Goal: Transaction & Acquisition: Purchase product/service

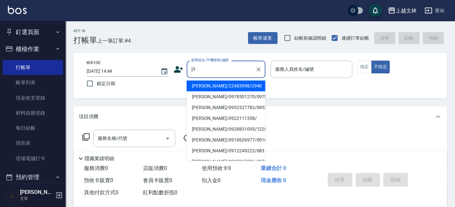
click at [227, 146] on li "[PERSON_NAME]/0910626977/0910626977" at bounding box center [226, 140] width 79 height 11
type input "[PERSON_NAME]/0910626977/0910626977"
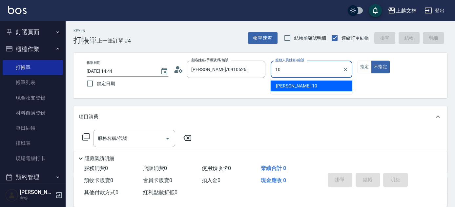
type input "[PERSON_NAME]-10"
type button "false"
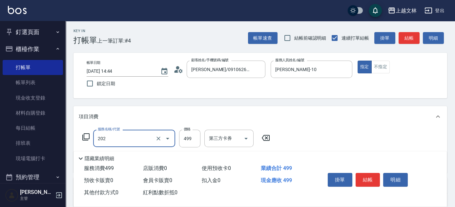
type input "A級單剪(202)"
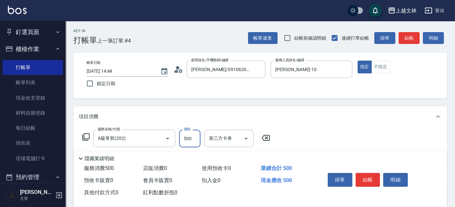
type input "500"
click at [84, 138] on icon at bounding box center [85, 136] width 7 height 7
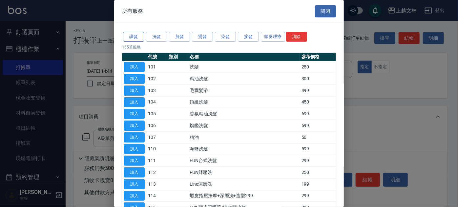
click at [142, 34] on button "護髮" at bounding box center [133, 37] width 21 height 10
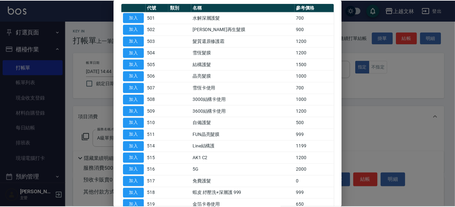
scroll to position [52, 0]
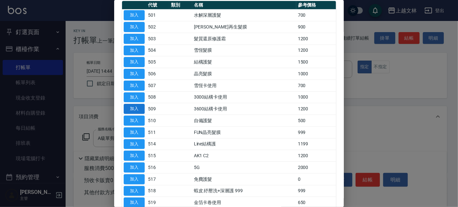
click at [131, 107] on button "加入" at bounding box center [134, 109] width 21 height 10
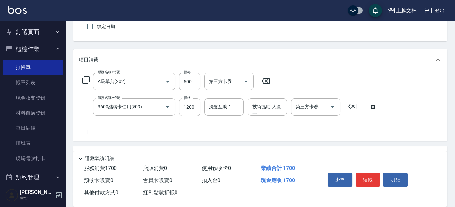
scroll to position [137, 0]
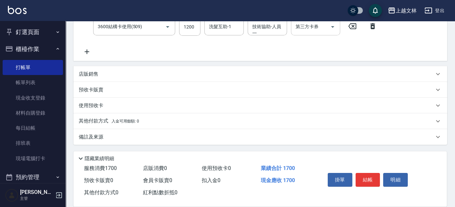
click at [311, 28] on input "第三方卡券" at bounding box center [310, 26] width 33 height 11
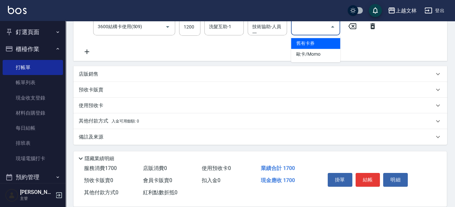
click at [311, 42] on span "舊有卡券" at bounding box center [315, 43] width 49 height 11
type input "舊有卡券"
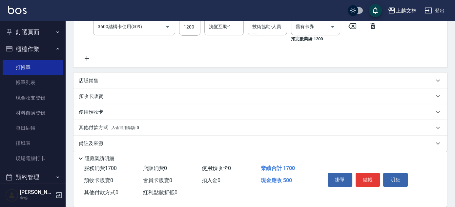
click at [90, 76] on div "店販銷售" at bounding box center [259, 81] width 373 height 16
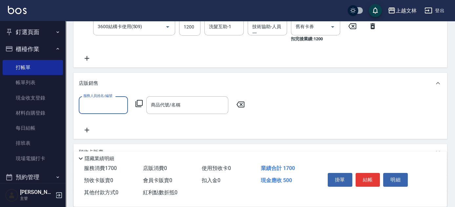
scroll to position [0, 0]
type input "[PERSON_NAME]-10"
click at [143, 105] on div "服務人員姓名/編號 [PERSON_NAME]-10 服務人員姓名/編號 商品代號/名稱 商品代號/名稱" at bounding box center [164, 104] width 170 height 17
click at [141, 104] on icon at bounding box center [139, 104] width 8 height 8
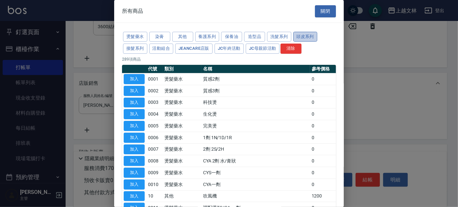
click at [307, 37] on button "頭皮系列" at bounding box center [305, 37] width 24 height 10
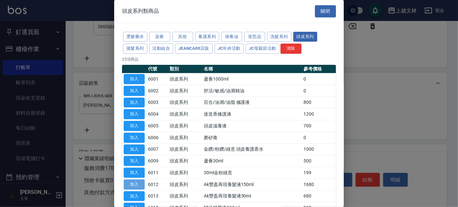
click at [137, 182] on button "加入" at bounding box center [134, 185] width 21 height 10
type input "Ak豐盈再現養髮液150ml"
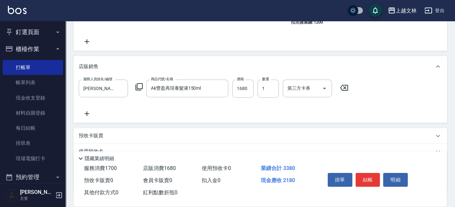
scroll to position [166, 0]
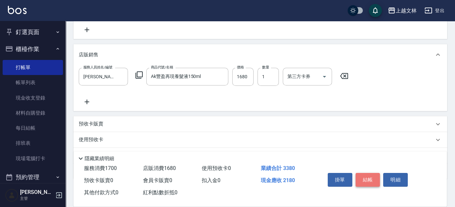
click at [365, 178] on button "結帳" at bounding box center [367, 180] width 25 height 14
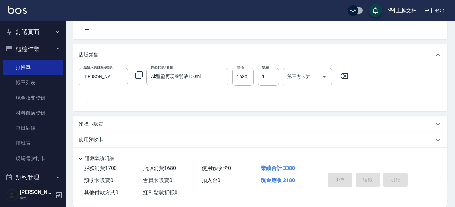
type input "[DATE] 15:47"
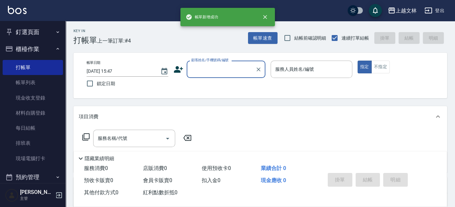
scroll to position [0, 0]
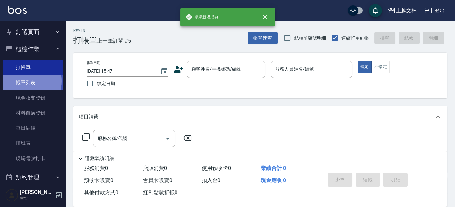
click at [22, 81] on link "帳單列表" at bounding box center [33, 82] width 60 height 15
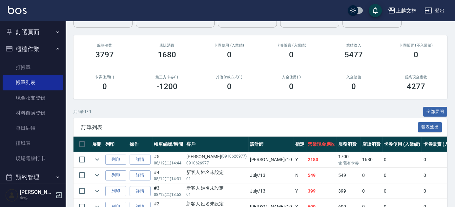
scroll to position [68, 0]
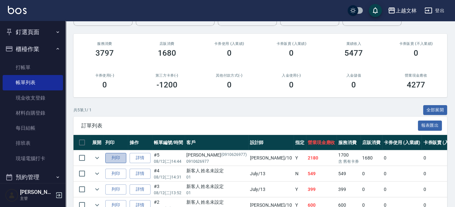
click at [112, 160] on button "列印" at bounding box center [115, 158] width 21 height 10
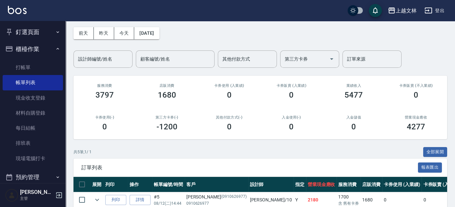
scroll to position [0, 0]
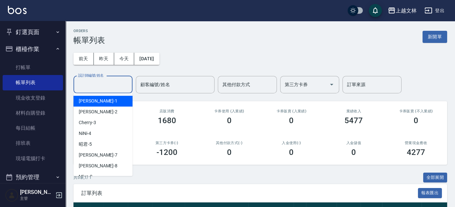
click at [90, 87] on input "設計師編號/姓名" at bounding box center [102, 84] width 53 height 11
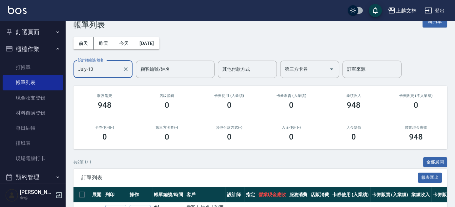
scroll to position [72, 0]
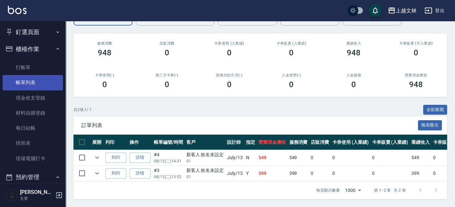
type input "July-13"
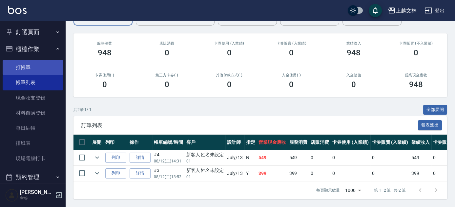
drag, startPoint x: 20, startPoint y: 78, endPoint x: 25, endPoint y: 70, distance: 10.2
click at [20, 77] on link "帳單列表" at bounding box center [33, 82] width 60 height 15
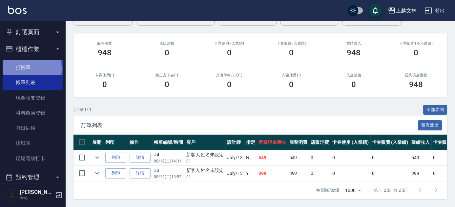
click at [25, 69] on link "打帳單" at bounding box center [33, 67] width 60 height 15
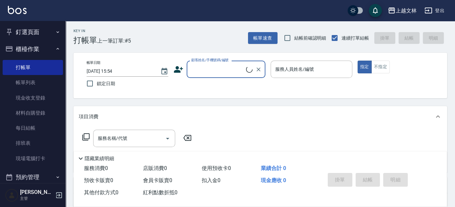
drag, startPoint x: 207, startPoint y: 91, endPoint x: 211, endPoint y: 75, distance: 16.1
click at [208, 90] on div "帳單日期 [DATE] 15:54 鎖定日期 顧客姓名/手機號碼/編號 顧客姓名/手機號碼/編號 服務人員姓名/編號 服務人員姓名/編號 指定 不指定" at bounding box center [259, 76] width 373 height 46
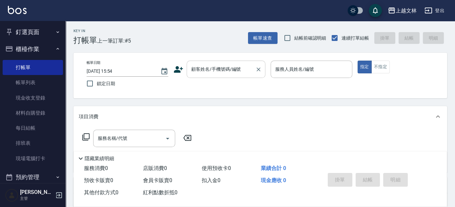
click at [212, 74] on input "顧客姓名/手機號碼/編號" at bounding box center [221, 69] width 63 height 11
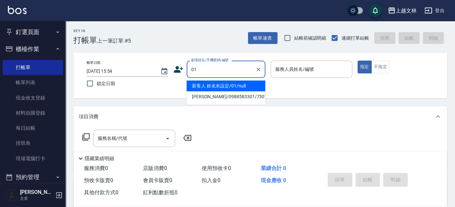
type input "新客人 姓名未設定/01/null"
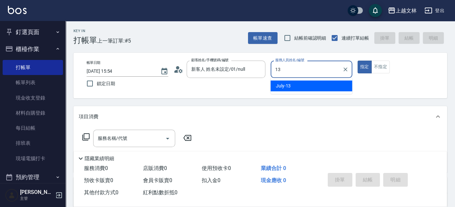
type input "July-13"
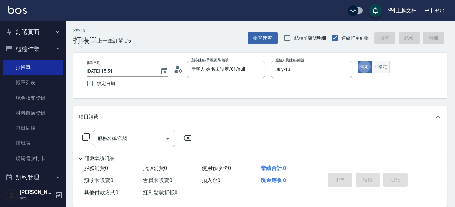
type button "true"
click at [386, 67] on button "不指定" at bounding box center [380, 67] width 18 height 13
click at [123, 139] on div "服務名稱/代號 服務名稱/代號" at bounding box center [134, 138] width 82 height 17
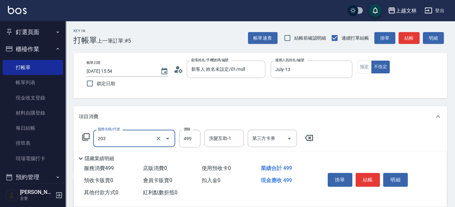
type input "B級洗+剪(203)"
drag, startPoint x: 360, startPoint y: 170, endPoint x: 362, endPoint y: 173, distance: 3.7
click at [362, 173] on div "掛單 結帳 明細" at bounding box center [368, 181] width 86 height 21
click at [363, 176] on button "結帳" at bounding box center [367, 180] width 25 height 14
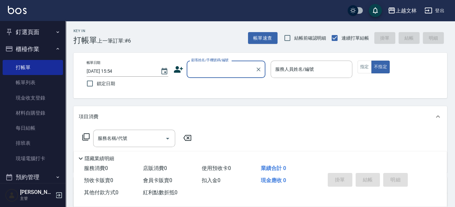
click at [225, 75] on input "顧客姓名/手機號碼/編號" at bounding box center [221, 69] width 63 height 11
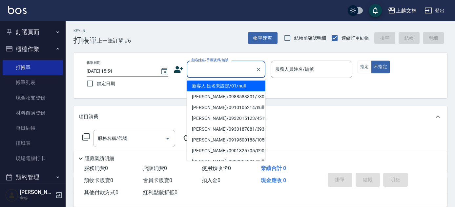
click at [227, 90] on li "新客人 姓名未設定/01/null" at bounding box center [226, 86] width 79 height 11
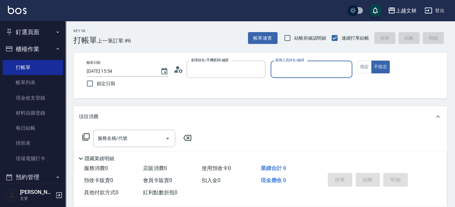
type input "新客人 姓名未設定/01/null"
click at [289, 74] on input "服務人員姓名/編號" at bounding box center [311, 69] width 76 height 11
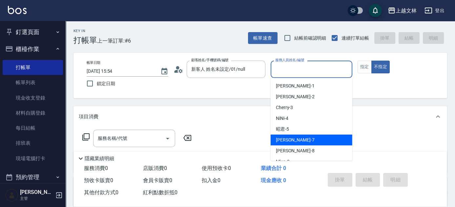
click at [286, 137] on span "Tiffany -7" at bounding box center [295, 140] width 39 height 7
type input "Tiffany-7"
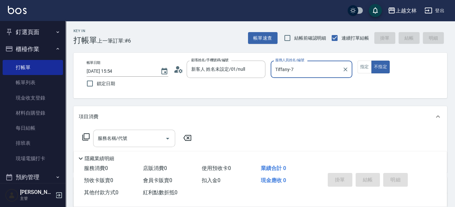
click at [129, 139] on input "服務名稱/代號" at bounding box center [129, 138] width 66 height 11
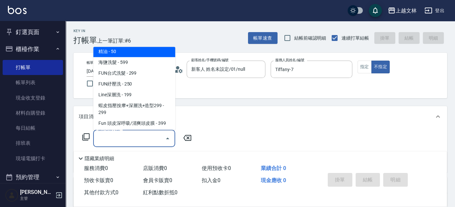
scroll to position [145, 0]
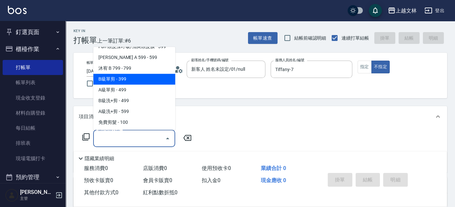
click at [144, 76] on span "B級單剪 - 399" at bounding box center [134, 79] width 82 height 11
type input "B級單剪(201)"
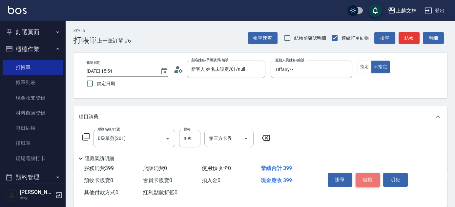
click at [363, 178] on button "結帳" at bounding box center [367, 180] width 25 height 14
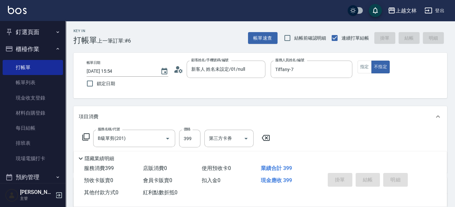
type input "[DATE] 15:58"
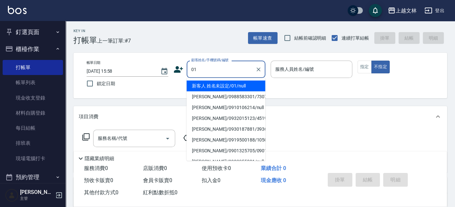
type input "新客人 姓名未設定/01/null"
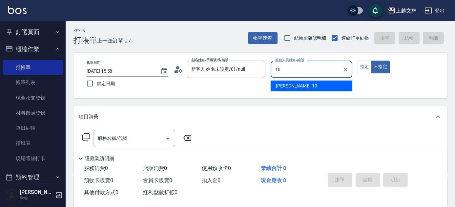
type input "10"
type button "false"
type input "[PERSON_NAME]-10"
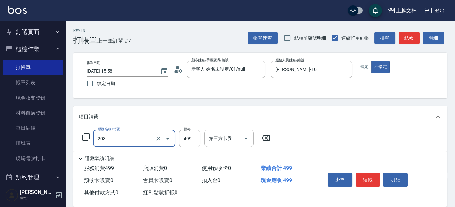
type input "B級洗+剪(203)"
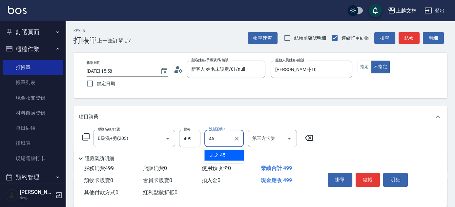
type input "之之-45"
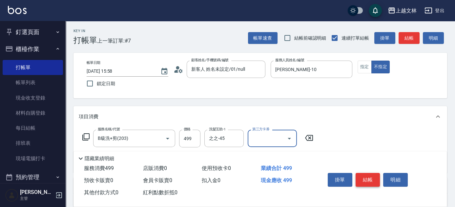
click at [369, 176] on button "結帳" at bounding box center [367, 180] width 25 height 14
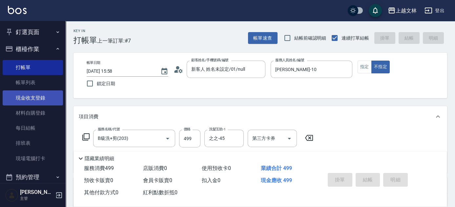
type input "[DATE] 16:04"
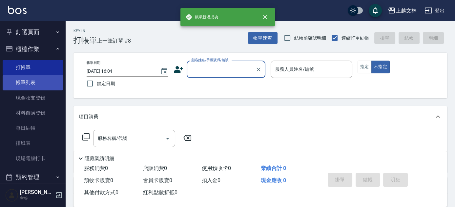
click at [25, 83] on link "帳單列表" at bounding box center [33, 82] width 60 height 15
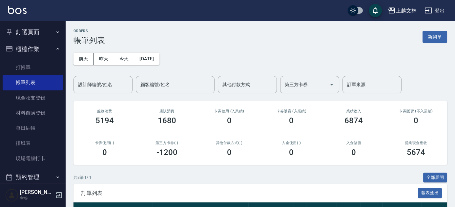
drag, startPoint x: 454, startPoint y: 50, endPoint x: 452, endPoint y: 65, distance: 14.6
click at [452, 65] on div "ORDERS 帳單列表 新開單 [DATE] [DATE] [DATE] [DATE] 設計師編號/姓名 設計師編號/姓名 顧客編號/姓名 顧客編號/姓名 其…" at bounding box center [260, 195] width 389 height 349
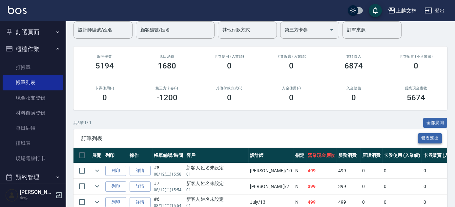
scroll to position [89, 0]
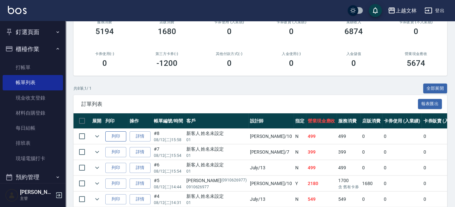
click at [114, 134] on button "列印" at bounding box center [115, 136] width 21 height 10
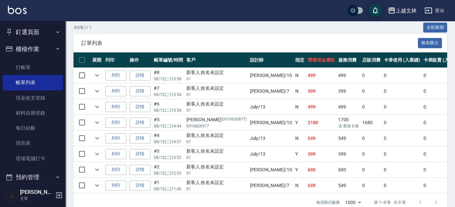
scroll to position [153, 0]
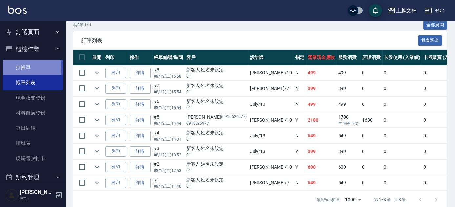
click at [24, 68] on link "打帳單" at bounding box center [33, 67] width 60 height 15
